Goal: Register for event/course

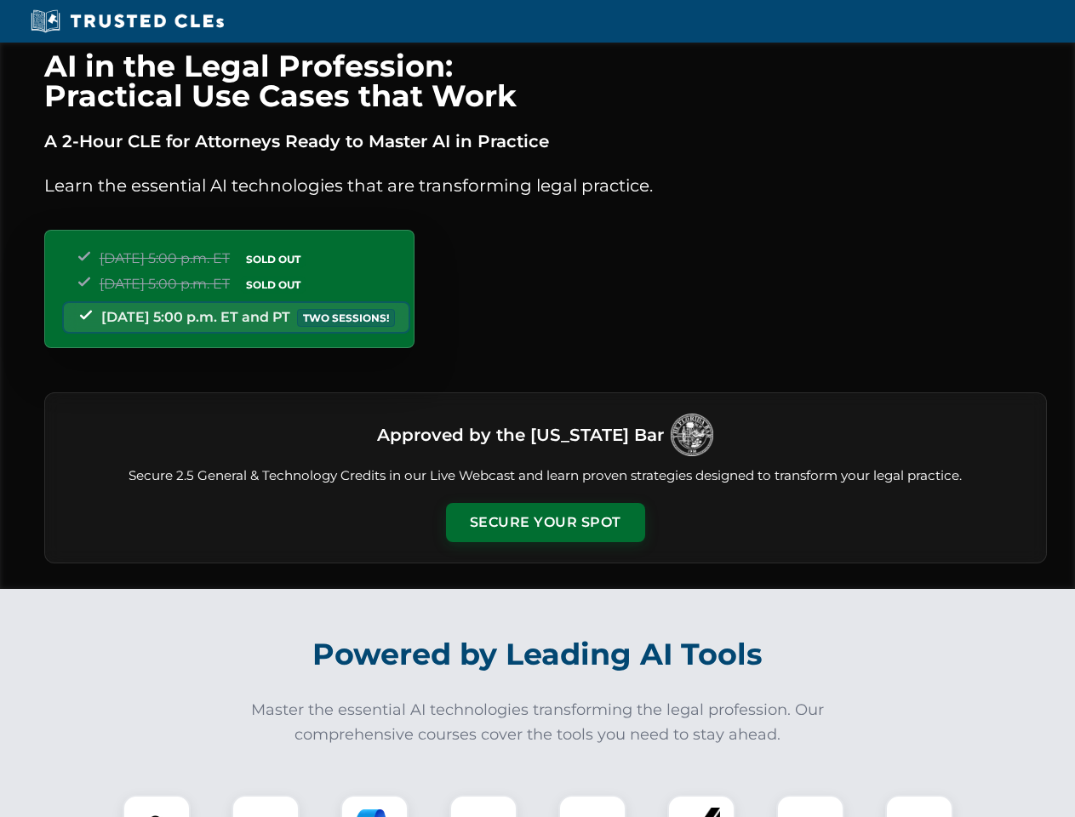
click at [545, 523] on button "Secure Your Spot" at bounding box center [545, 522] width 199 height 39
click at [157, 806] on img at bounding box center [156, 829] width 49 height 49
